Goal: Task Accomplishment & Management: Complete application form

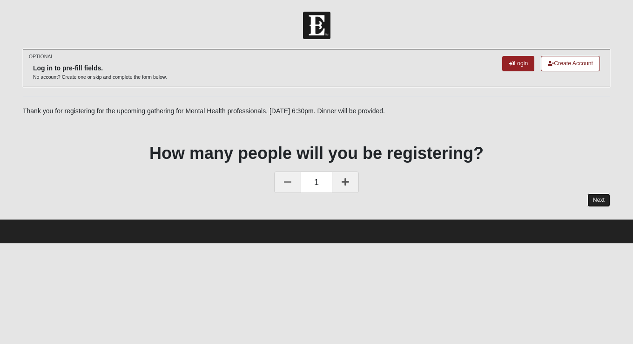
click at [601, 198] on link "Next" at bounding box center [599, 200] width 23 height 14
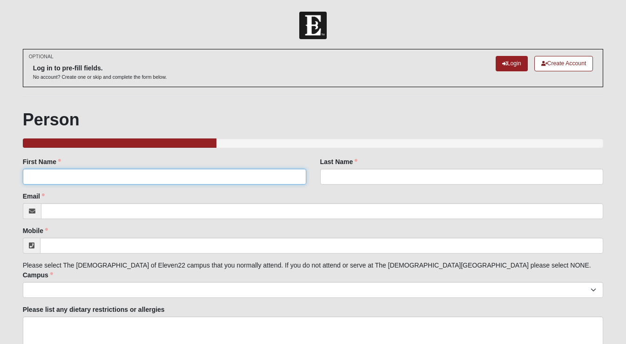
click at [251, 184] on input "First Name" at bounding box center [165, 177] width 284 height 16
type input "[PERSON_NAME]"
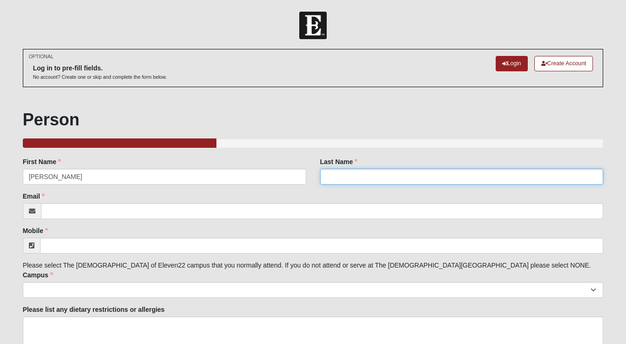
type input "[PERSON_NAME]"
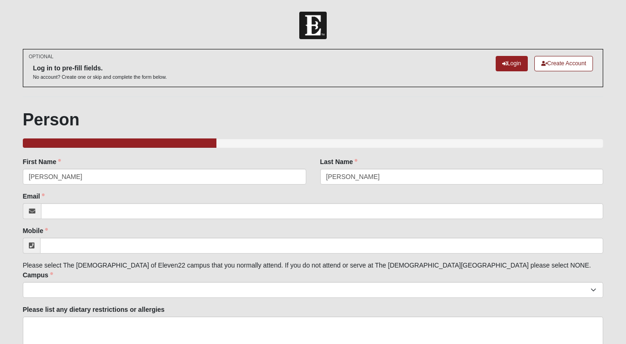
type input "[EMAIL_ADDRESS][DOMAIN_NAME]"
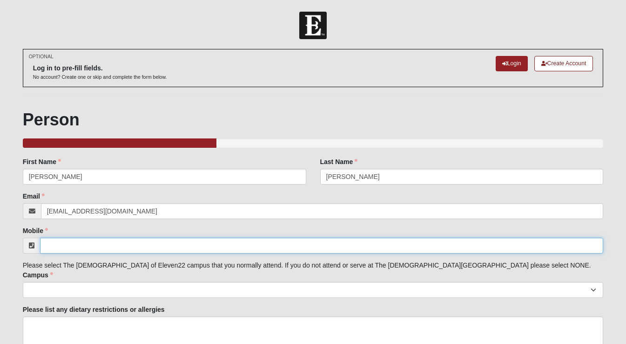
type input "[PHONE_NUMBER]"
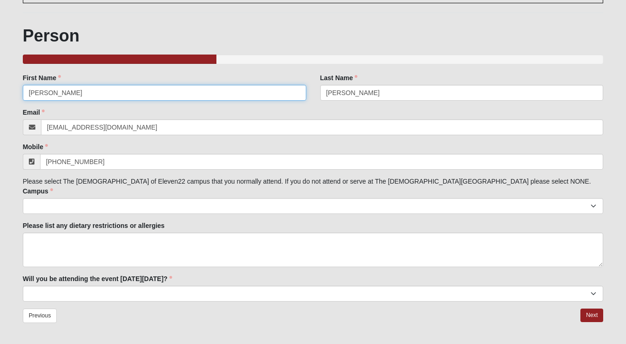
scroll to position [98, 0]
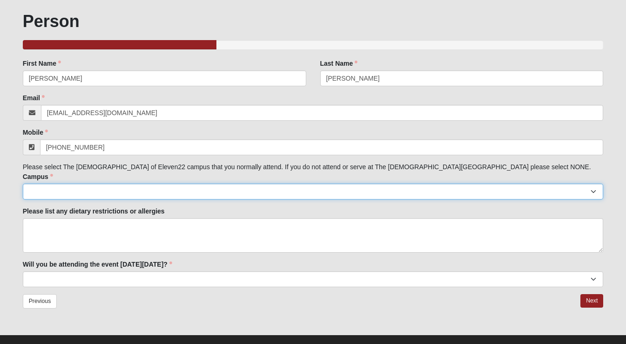
click at [188, 192] on select "[GEOGRAPHIC_DATA] [GEOGRAPHIC_DATA] (Coming Soon) Eleven22 Online [PERSON_NAME]…" at bounding box center [313, 192] width 581 height 16
select select "14"
click at [23, 184] on select "[GEOGRAPHIC_DATA] [GEOGRAPHIC_DATA] (Coming Soon) Eleven22 Online [PERSON_NAME]…" at bounding box center [313, 192] width 581 height 16
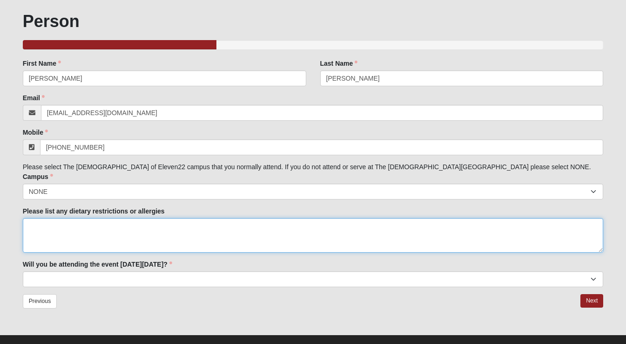
click at [194, 237] on textarea "Please list any dietary restrictions or allergies" at bounding box center [313, 235] width 581 height 34
type textarea "none"
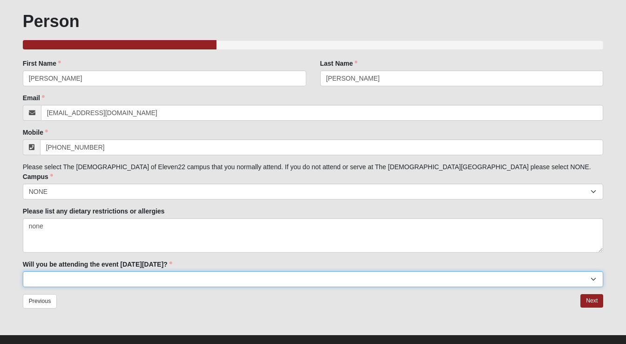
click at [211, 279] on select "Yes No Maybe" at bounding box center [313, 279] width 581 height 16
select select "Yes"
click at [23, 271] on select "Yes No Maybe" at bounding box center [313, 279] width 581 height 16
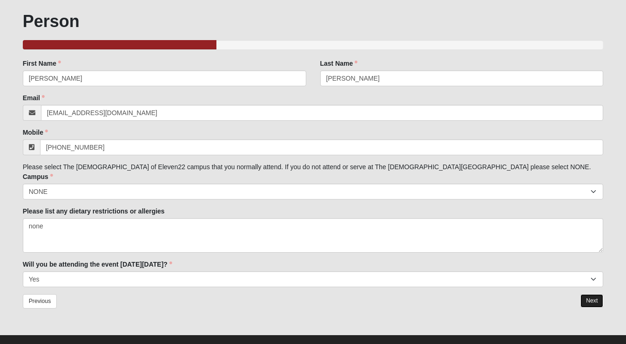
click at [598, 301] on link "Next" at bounding box center [592, 301] width 23 height 14
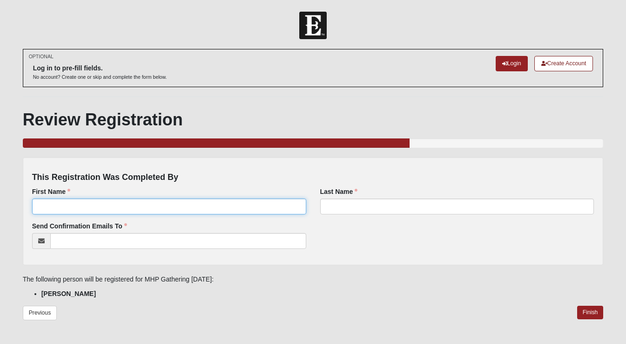
click at [200, 204] on input "First Name" at bounding box center [169, 206] width 274 height 16
type input "[PERSON_NAME]"
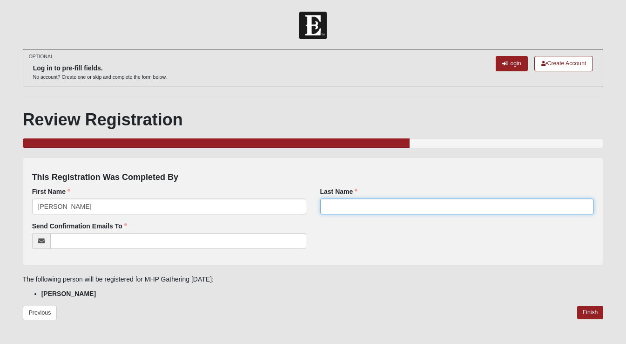
type input "[PERSON_NAME]"
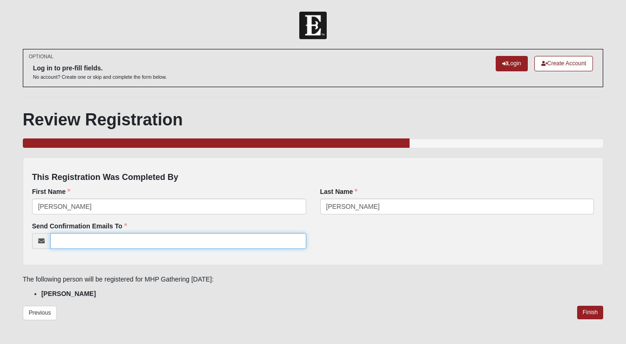
type input "[EMAIL_ADDRESS][DOMAIN_NAME]"
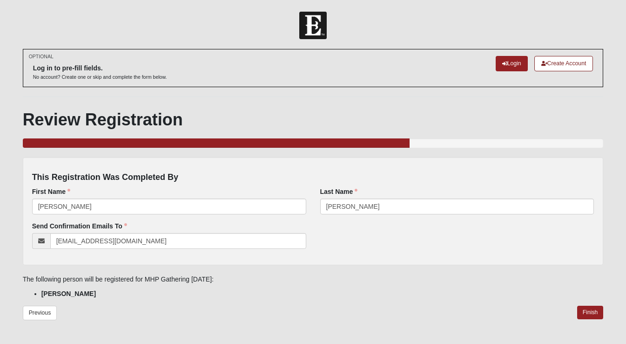
click at [600, 339] on div at bounding box center [313, 339] width 581 height 14
click at [597, 313] on link "Finish" at bounding box center [591, 313] width 27 height 14
